Goal: Task Accomplishment & Management: Complete application form

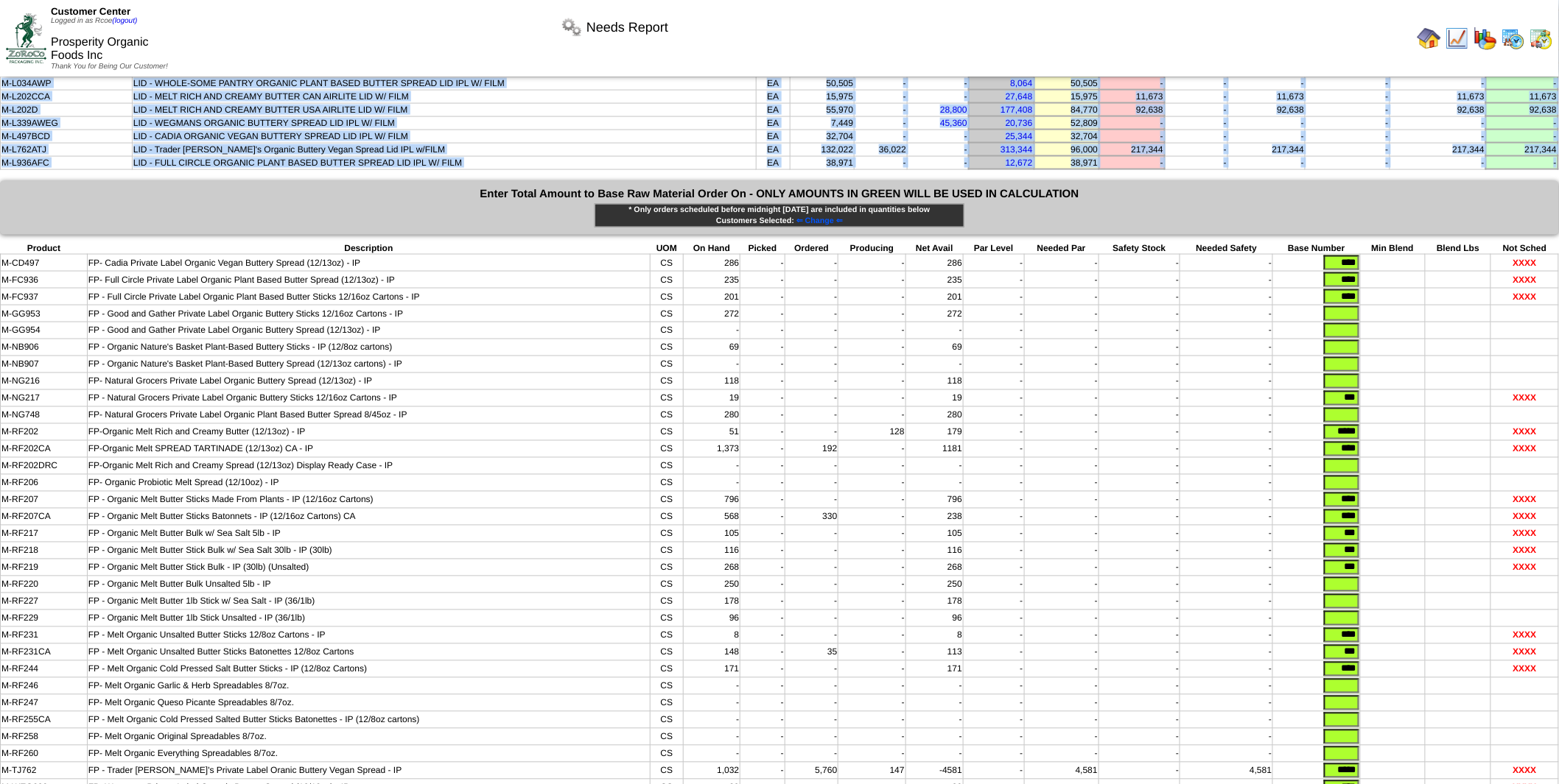
scroll to position [888, 0]
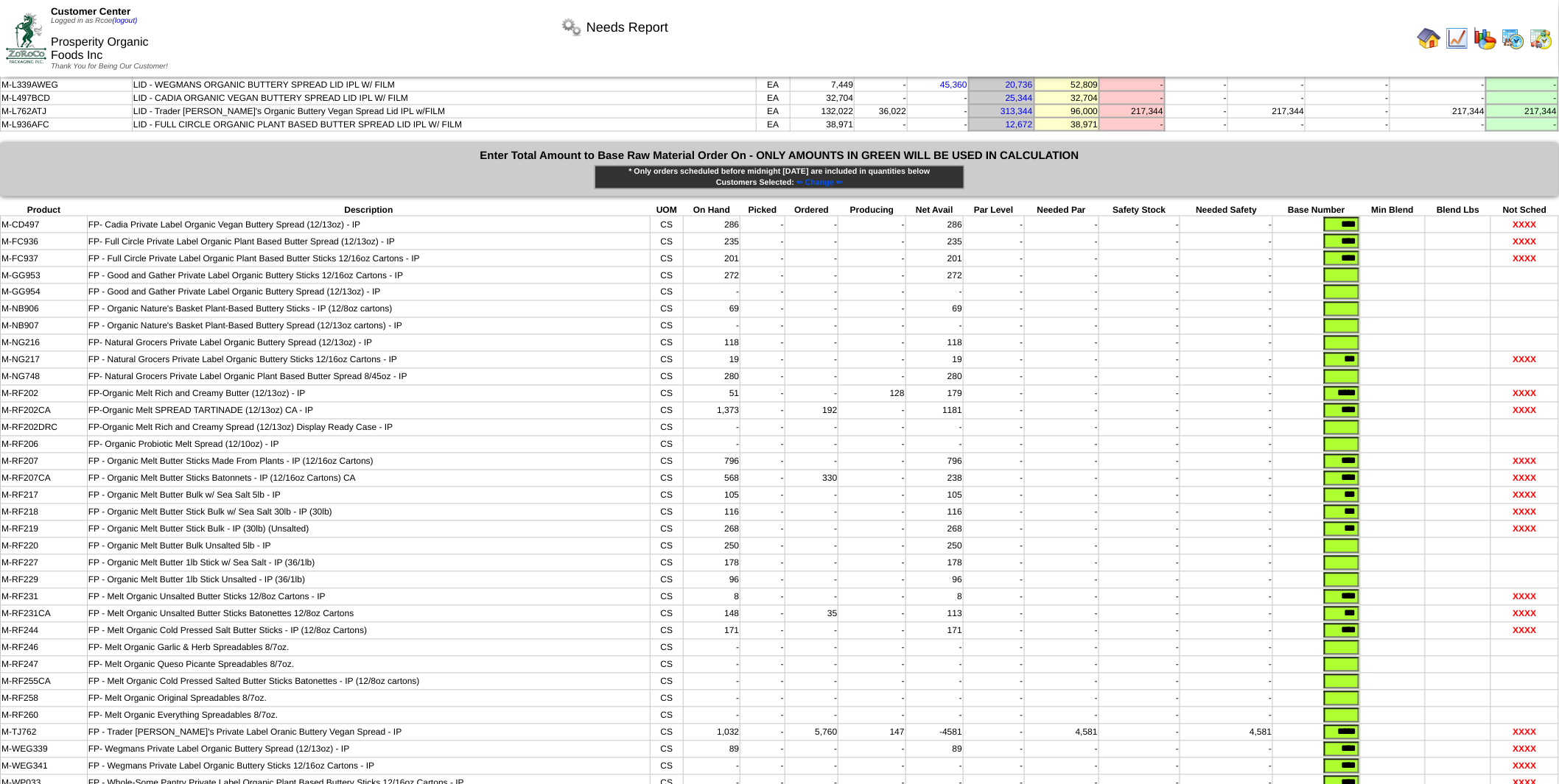
drag, startPoint x: 1329, startPoint y: 141, endPoint x: 1357, endPoint y: 137, distance: 28.3
click at [1357, 218] on input "****" at bounding box center [1342, 225] width 35 height 15
drag, startPoint x: 1334, startPoint y: 157, endPoint x: 1383, endPoint y: 155, distance: 49.0
click at [1383, 233] on tr "M-FC936 FP- Full Circle Private Label Organic Plant Based Butter Spread (12/13o…" at bounding box center [780, 241] width 1558 height 17
drag, startPoint x: 1335, startPoint y: 175, endPoint x: 1355, endPoint y: 194, distance: 27.6
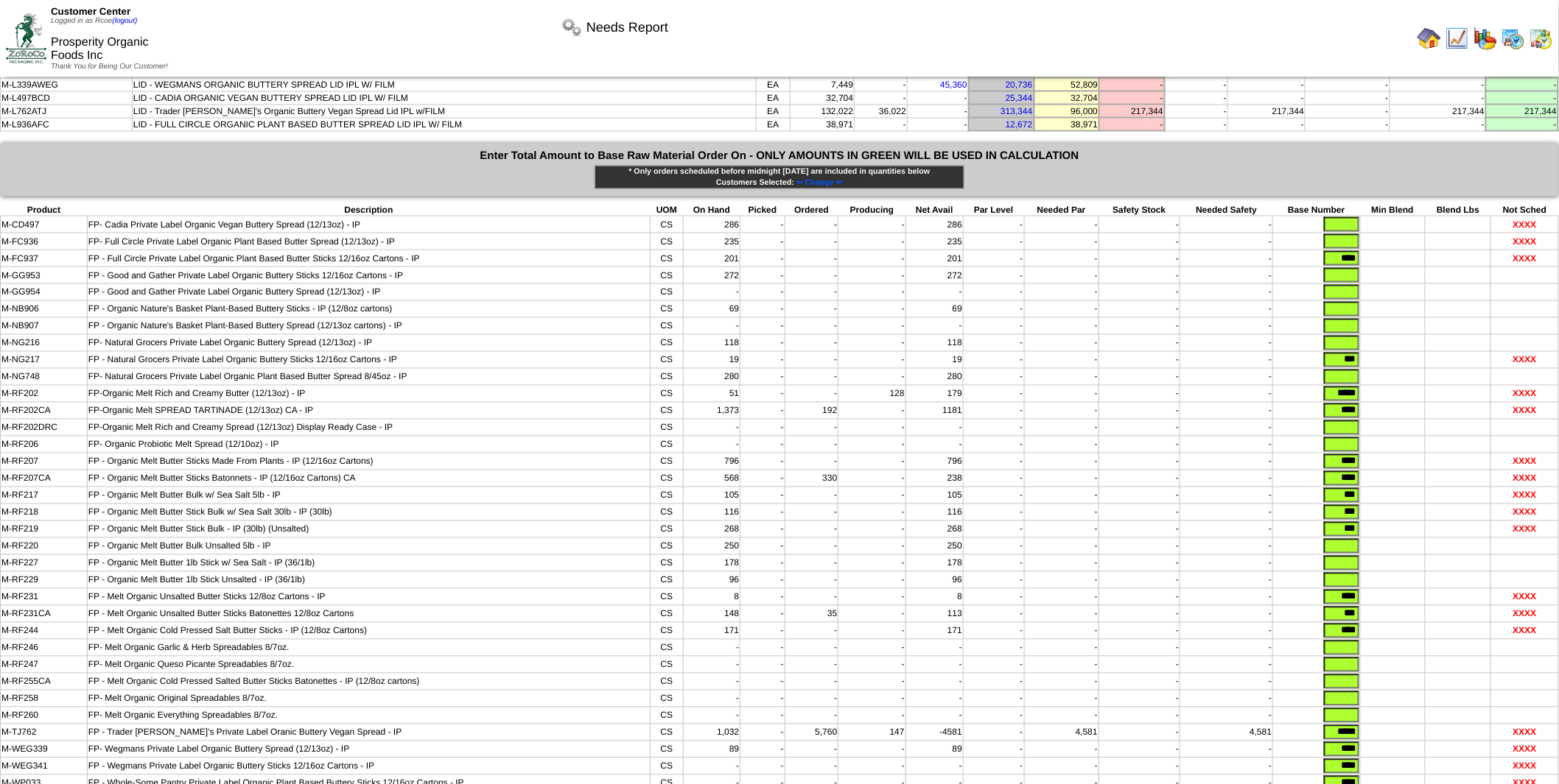
click at [1375, 250] on tr "M-FC937 FP - Full Circle Private Label Organic Plant Based Butter Sticks 12/16o…" at bounding box center [780, 258] width 1558 height 17
drag, startPoint x: 1338, startPoint y: 273, endPoint x: 1369, endPoint y: 277, distance: 31.3
click at [1369, 352] on tr "M-NG217 FP - Natural Grocers Private Label Organic Buttery Sticks 12/16oz Carto…" at bounding box center [780, 360] width 1558 height 17
drag, startPoint x: 1329, startPoint y: 310, endPoint x: 1378, endPoint y: 312, distance: 49.0
click at [1378, 386] on tr "M-RF202 FP-Organic Melt Rich and Creamy Butter (12/13oz) - IP CS 51 - - 128 179…" at bounding box center [780, 394] width 1558 height 17
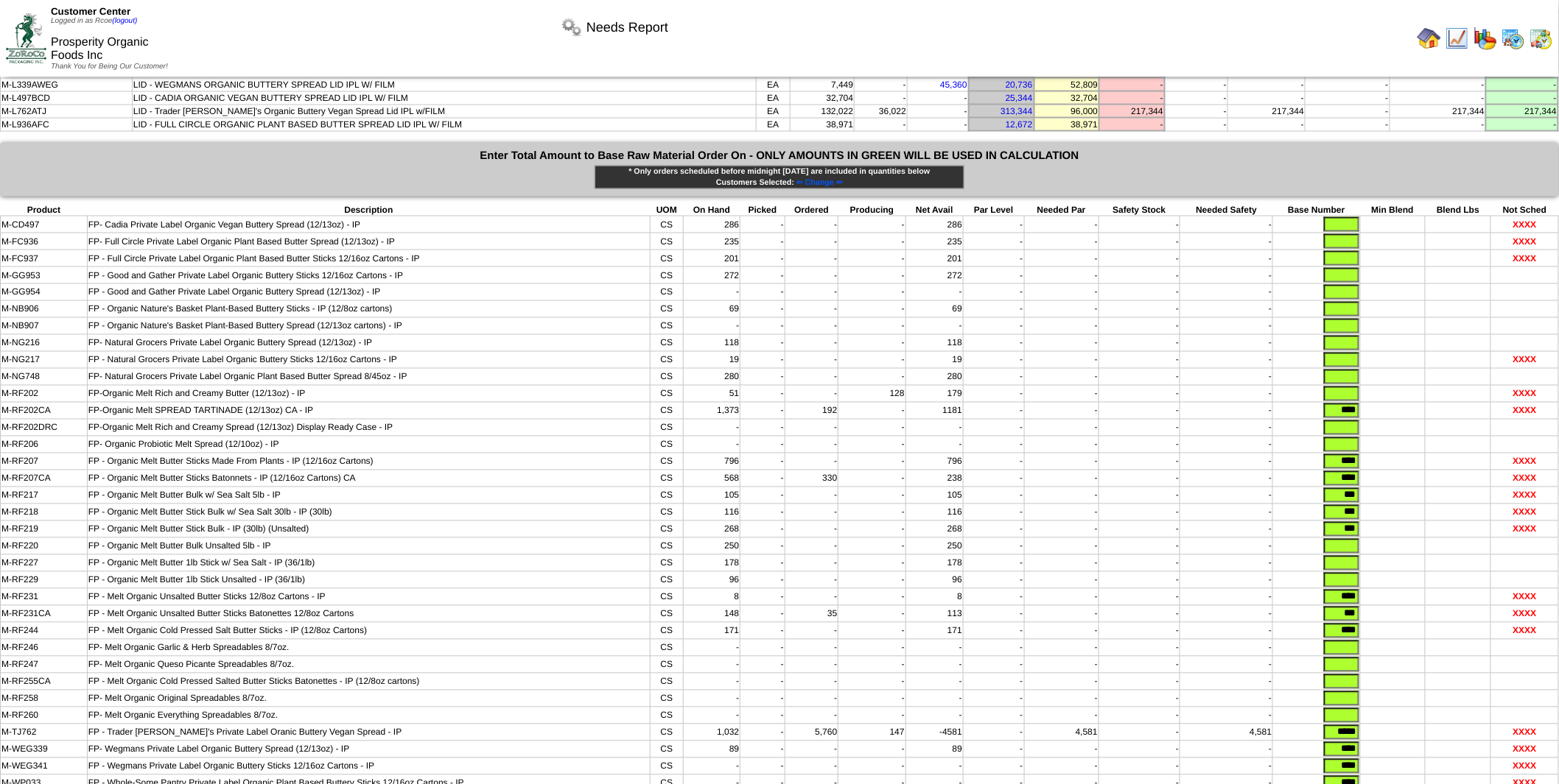
drag, startPoint x: 1332, startPoint y: 328, endPoint x: 1387, endPoint y: 324, distance: 55.1
click at [1387, 403] on tr "M-RF202CA FP-Organic Melt SPREAD TARTINADE (12/13oz) CA - IP CS 1,373 - 192 - 1…" at bounding box center [780, 410] width 1558 height 17
drag, startPoint x: 1331, startPoint y: 378, endPoint x: 1378, endPoint y: 374, distance: 47.2
click at [1378, 454] on tr "M-RF207 FP - Organic Melt Butter Sticks Made From Plants - IP (12/16oz Cartons)…" at bounding box center [780, 462] width 1558 height 17
drag, startPoint x: 1329, startPoint y: 395, endPoint x: 1374, endPoint y: 394, distance: 45.0
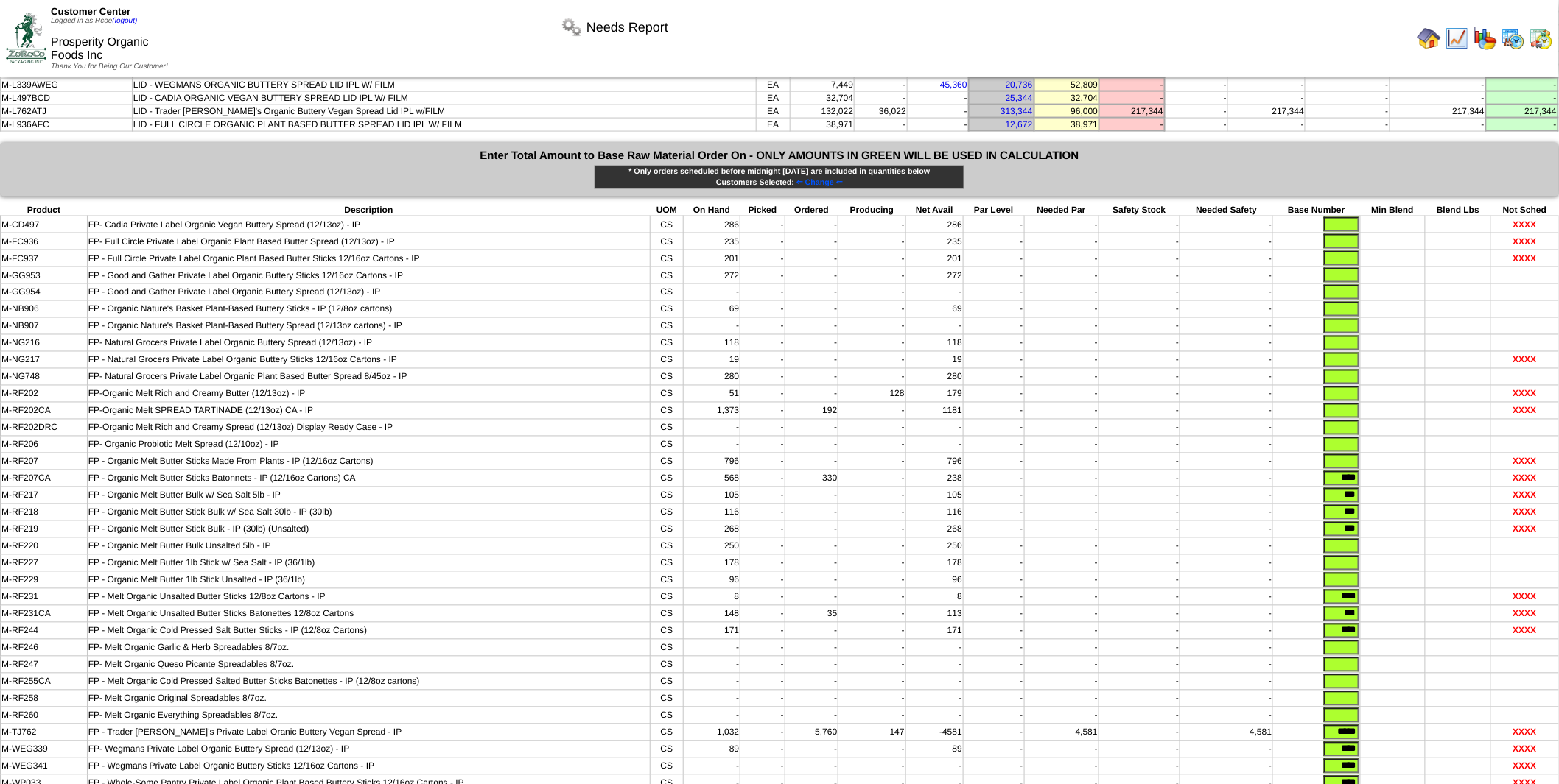
click at [1374, 470] on tr "M-RF207CA FP - Organic Melt Butter Sticks Batonnets - IP (12/16oz Cartons) CA C…" at bounding box center [780, 478] width 1558 height 17
drag, startPoint x: 1337, startPoint y: 410, endPoint x: 1357, endPoint y: 415, distance: 20.6
click at [1357, 488] on input "***" at bounding box center [1342, 495] width 35 height 15
drag, startPoint x: 1335, startPoint y: 423, endPoint x: 1363, endPoint y: 423, distance: 28.0
click at [1363, 505] on tr "M-RF218 FP - Organic Melt Butter Stick Bulk w/ Sea Salt 30lb - IP (30lb) CS 116…" at bounding box center [780, 513] width 1558 height 17
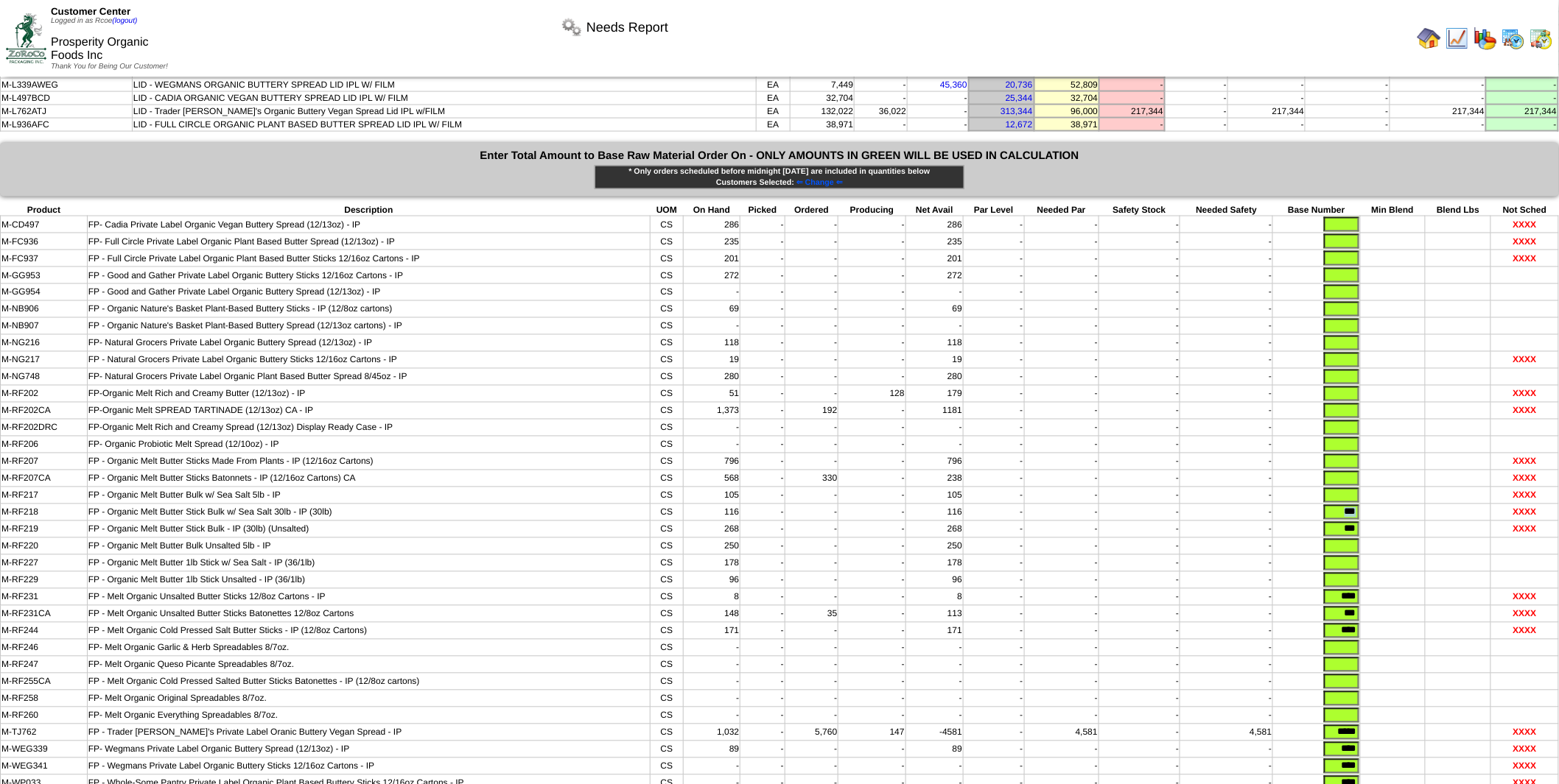
click at [1338, 506] on input "***" at bounding box center [1342, 513] width 35 height 15
drag, startPoint x: 1336, startPoint y: 432, endPoint x: 1358, endPoint y: 433, distance: 22.0
click at [1359, 506] on input "***" at bounding box center [1342, 513] width 35 height 15
drag, startPoint x: 1338, startPoint y: 447, endPoint x: 1373, endPoint y: 447, distance: 35.0
click at [1373, 521] on tr "M-RF219 FP - Organic Melt Butter Stick Bulk - IP (30lb) (Unsalted) CS 268 - - -…" at bounding box center [780, 529] width 1558 height 17
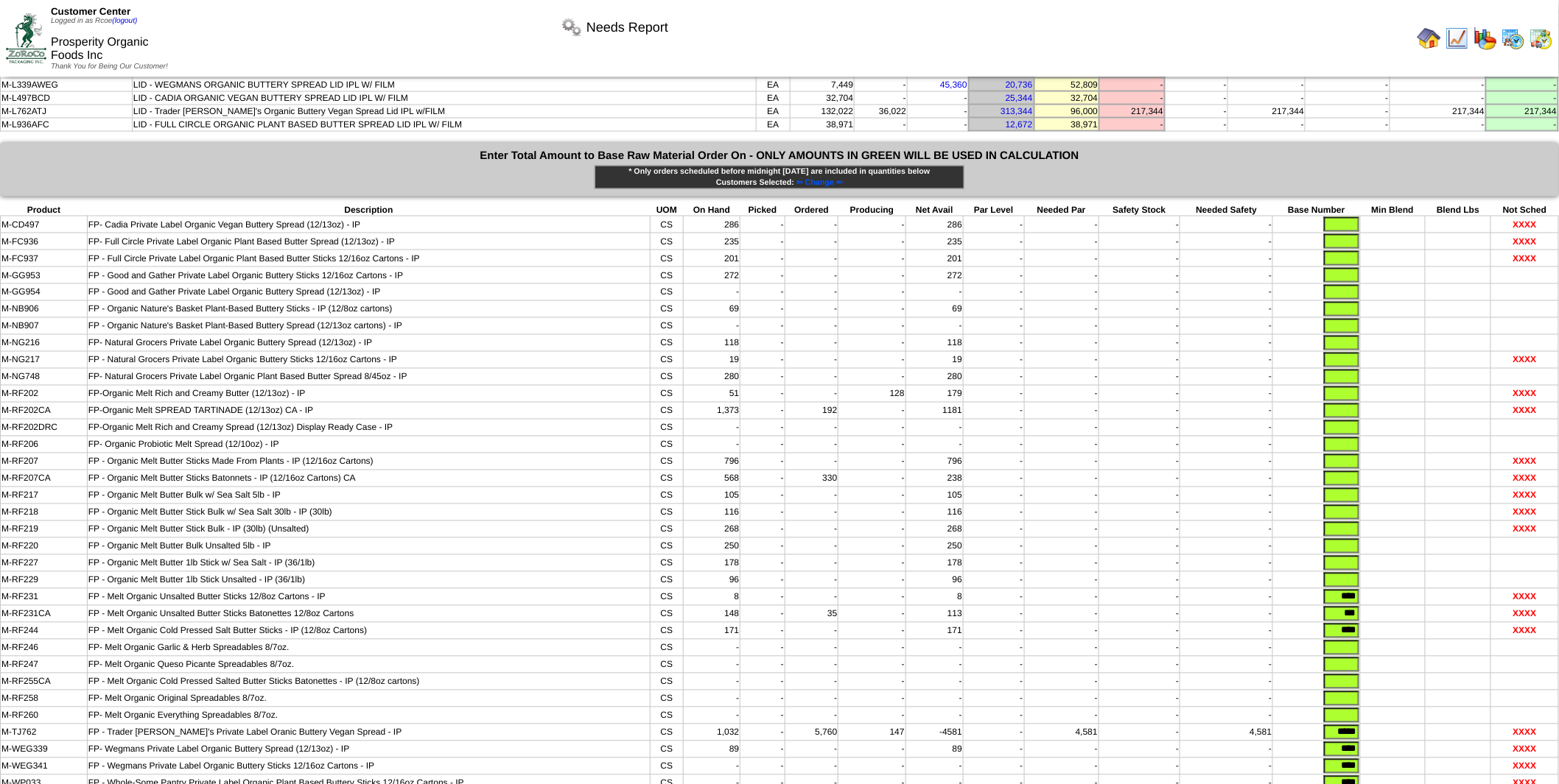
drag, startPoint x: 1333, startPoint y: 515, endPoint x: 1381, endPoint y: 510, distance: 48.3
click at [1381, 589] on tr "M-RF231 FP - Melt Organic Unsalted Butter Sticks 12/8oz Cartons - IP CS 8 - - -…" at bounding box center [780, 597] width 1558 height 17
drag, startPoint x: 1340, startPoint y: 533, endPoint x: 1367, endPoint y: 527, distance: 27.7
click at [1367, 606] on tr "M-RF231CA FP - Melt Organic Unsalted Butter Sticks Batonettes 12/8oz Cartons CS…" at bounding box center [780, 614] width 1558 height 17
drag, startPoint x: 1332, startPoint y: 548, endPoint x: 1371, endPoint y: 542, distance: 39.5
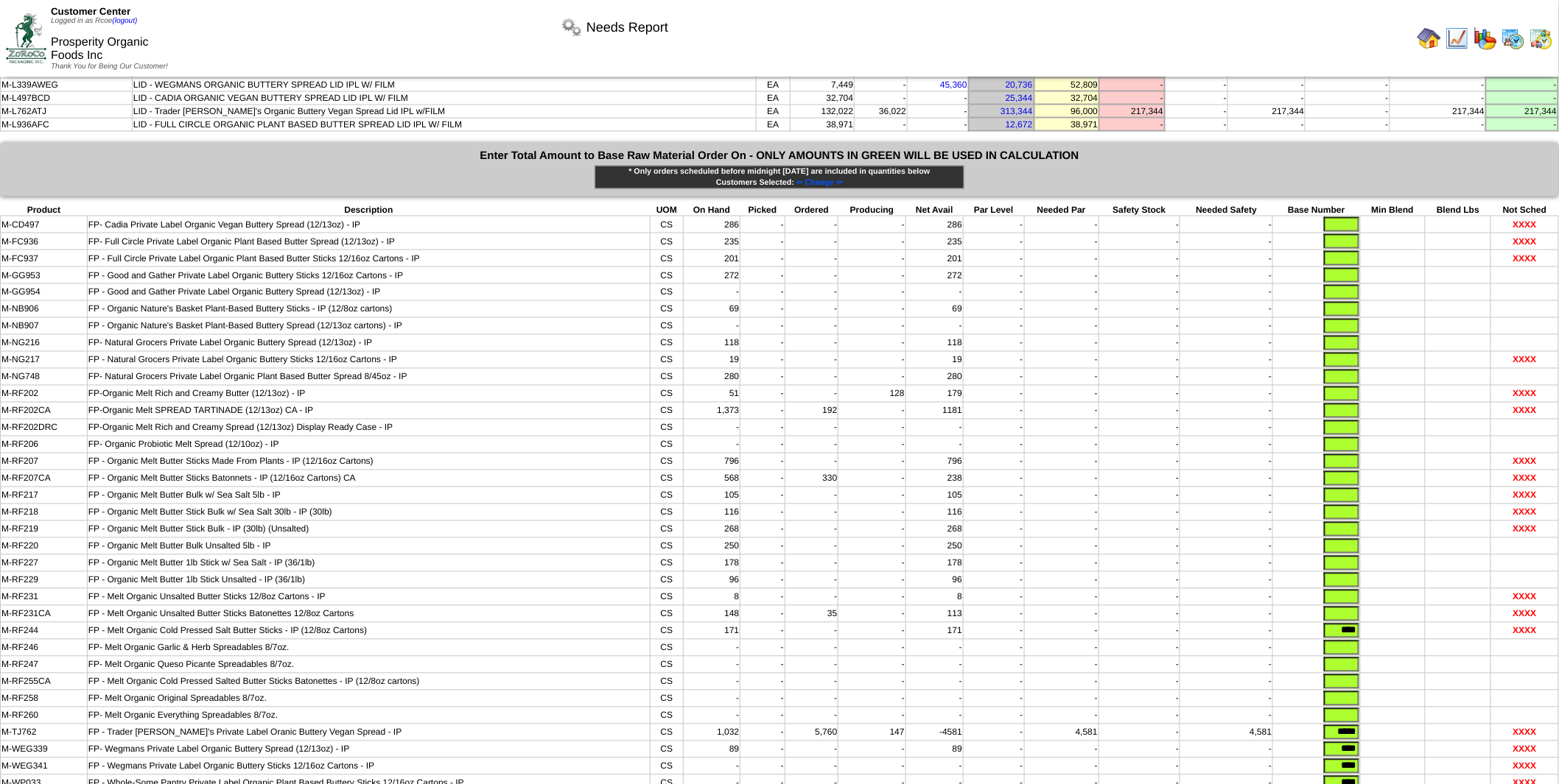
click at [1371, 623] on tr "M-RF244 FP - Melt Organic Cold Pressed Salt Butter Sticks - IP (12/8oz Cartons)…" at bounding box center [780, 631] width 1558 height 17
drag, startPoint x: 1329, startPoint y: 647, endPoint x: 1368, endPoint y: 645, distance: 39.1
click at [1368, 725] on tr "M-TJ762 FP - Trader [PERSON_NAME]'s Private Label Oranic Buttery Vegan Spread -…" at bounding box center [780, 733] width 1558 height 17
drag, startPoint x: 1333, startPoint y: 665, endPoint x: 1361, endPoint y: 662, distance: 28.2
click at [1361, 742] on tr "M-WEG339 FP- Wegmans Private Label Organic Buttery Spread (12/13oz) - IP CS 89 …" at bounding box center [780, 750] width 1558 height 17
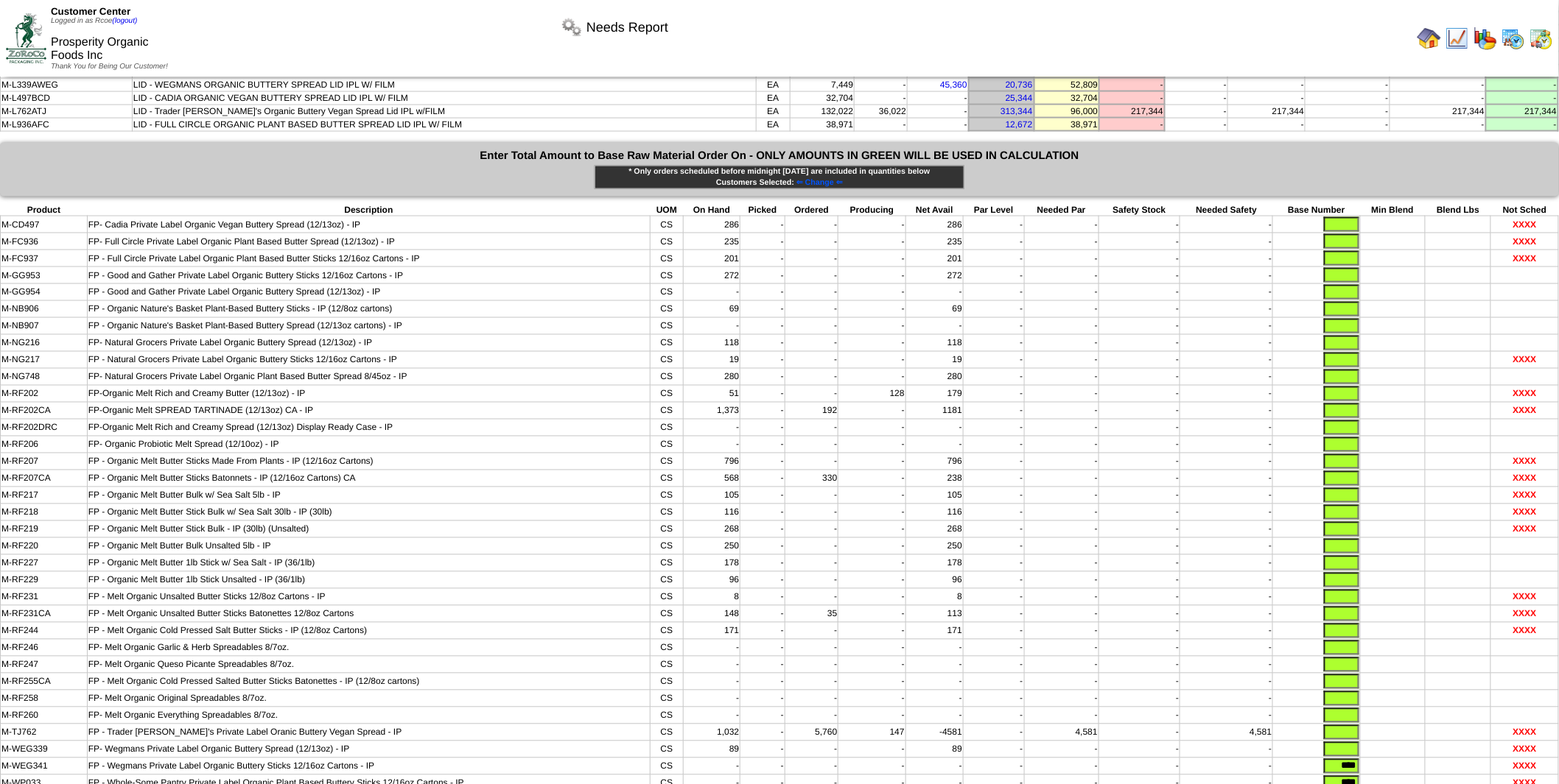
drag, startPoint x: 1338, startPoint y: 685, endPoint x: 1365, endPoint y: 681, distance: 27.3
click at [1365, 758] on tr "M-WEG341 FP - Wegmans Private Label Organic Buttery Sticks 12/16oz Cartons - IP…" at bounding box center [780, 766] width 1558 height 17
drag, startPoint x: 1333, startPoint y: 699, endPoint x: 1370, endPoint y: 689, distance: 38.3
click at [1370, 690] on tbody "Product Description UOM On Hand Picked Ordered Producing Net Avail Par Level Ne…" at bounding box center [780, 507] width 1558 height 605
drag, startPoint x: 1338, startPoint y: 718, endPoint x: 1367, endPoint y: 717, distance: 29.0
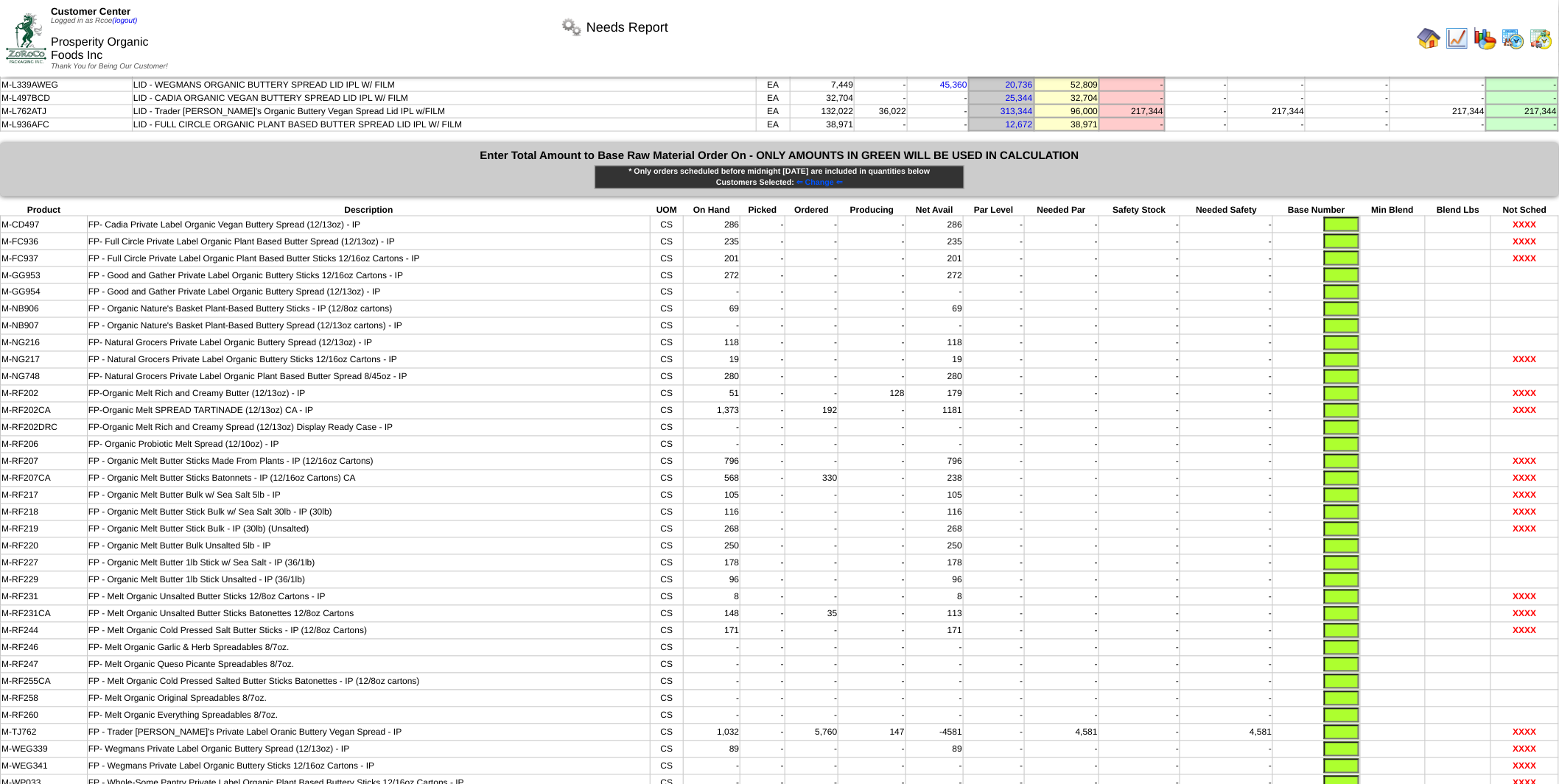
drag, startPoint x: 115, startPoint y: 213, endPoint x: 142, endPoint y: 223, distance: 28.8
click at [142, 223] on tbody "Product Description UOM On Hand Picked Ordered Producing Net Avail Par Level Ne…" at bounding box center [780, 507] width 1558 height 605
click at [1340, 285] on input "text" at bounding box center [1342, 292] width 35 height 15
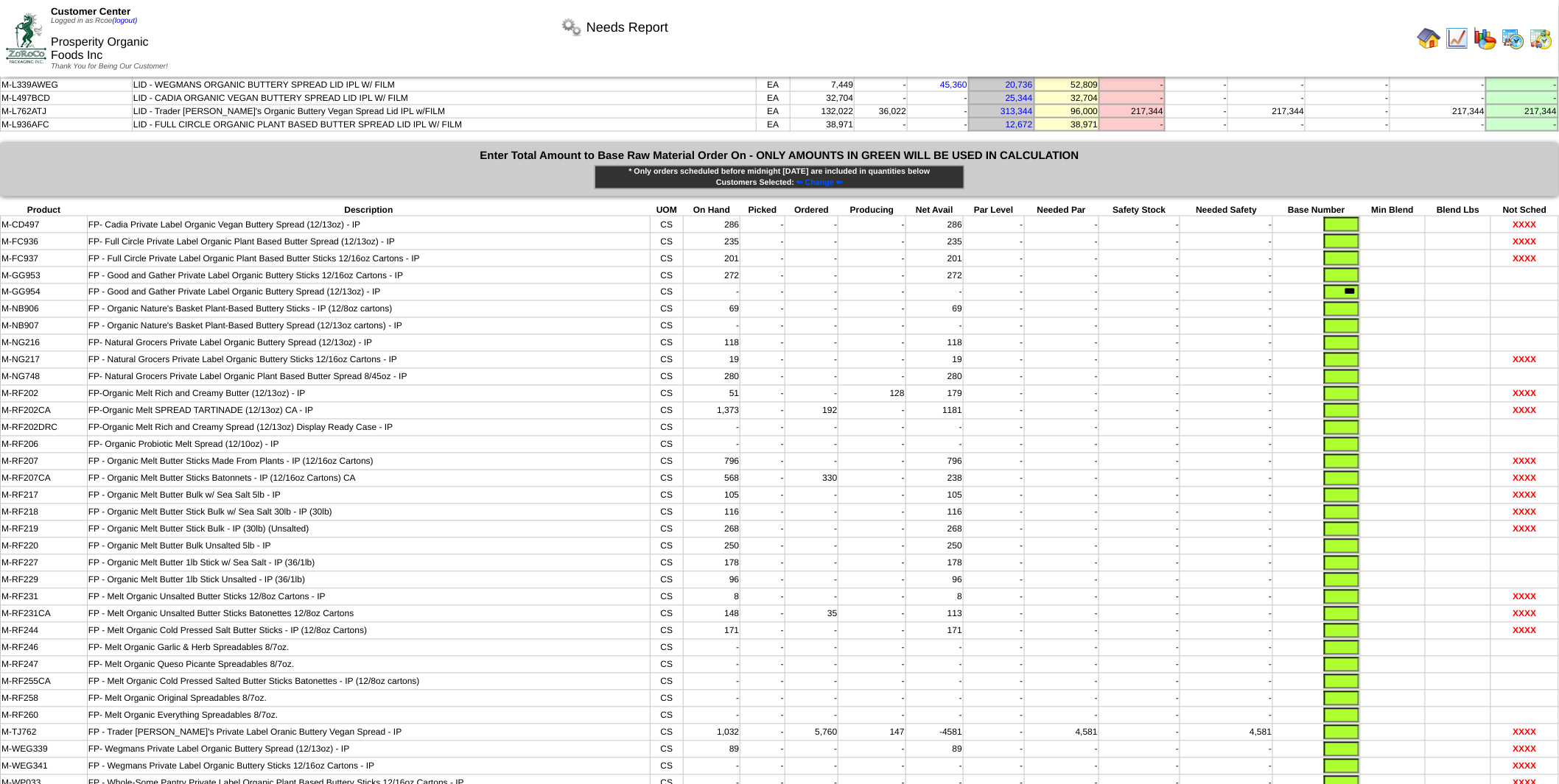
type input "***"
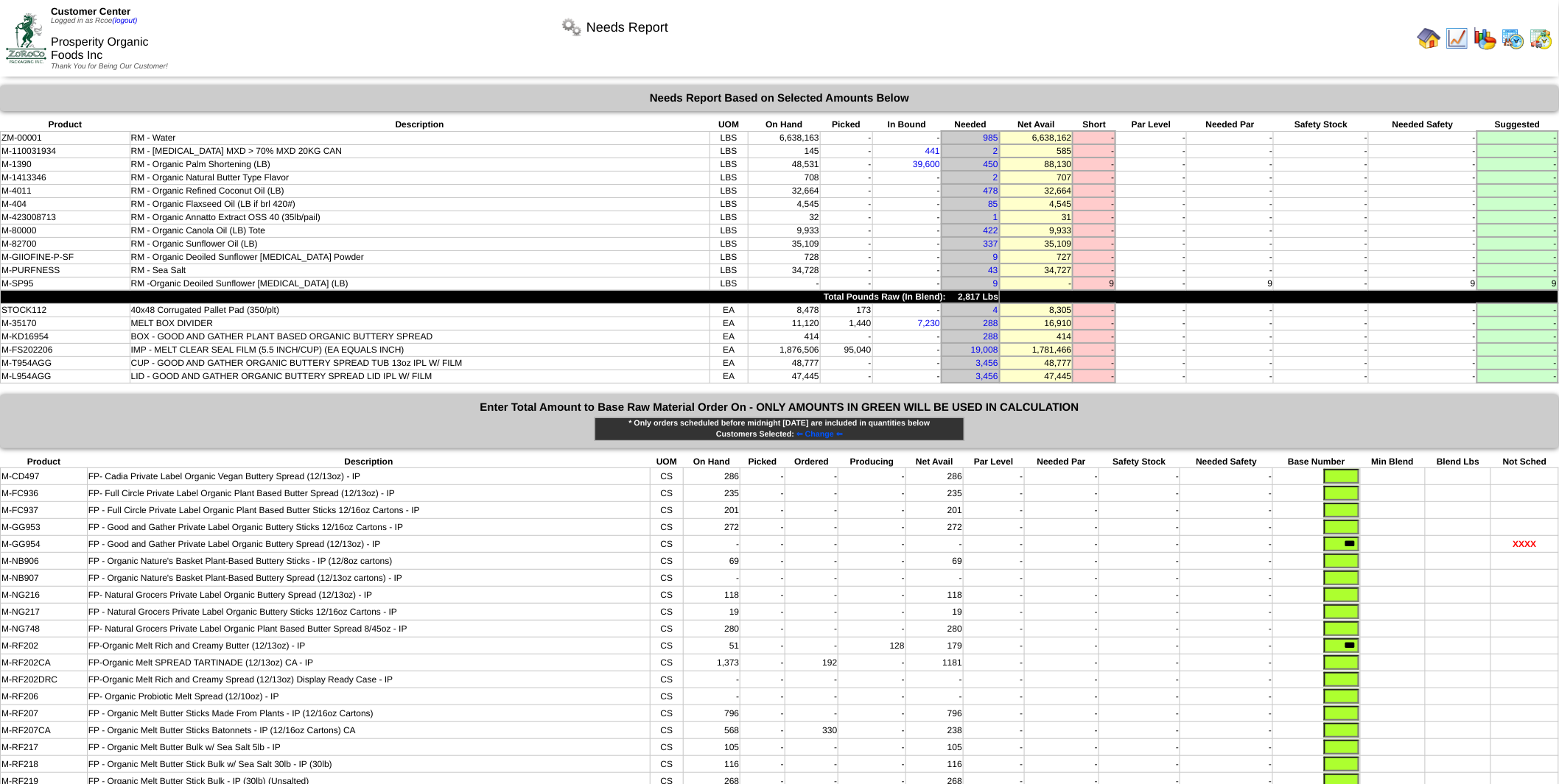
click at [38, 277] on td "M-SP95" at bounding box center [65, 283] width 130 height 13
